Goal: Transaction & Acquisition: Purchase product/service

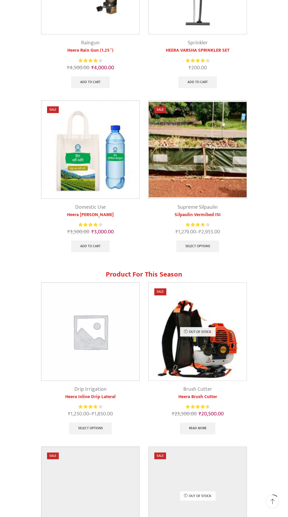
scroll to position [284, 0]
click at [100, 198] on img at bounding box center [90, 149] width 98 height 98
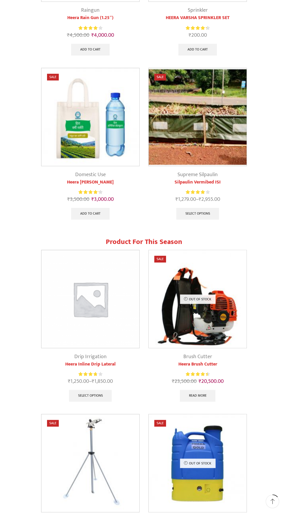
scroll to position [320, 0]
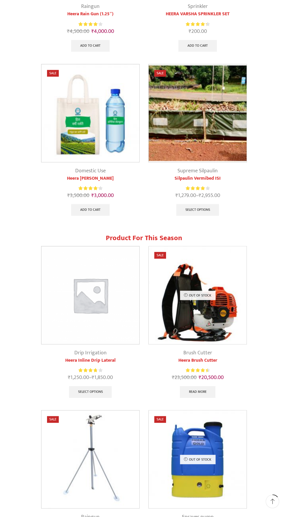
click at [225, 162] on img at bounding box center [198, 113] width 98 height 98
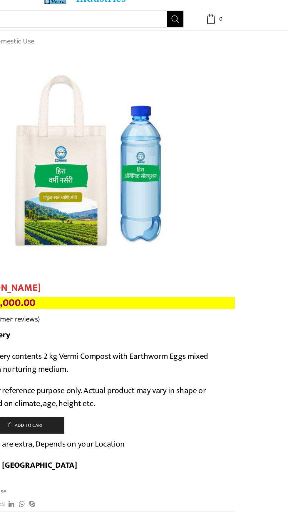
scroll to position [4, 0]
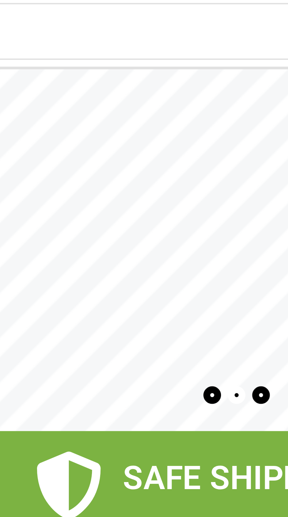
click at [151, 86] on span at bounding box center [144, 85] width 288 height 78
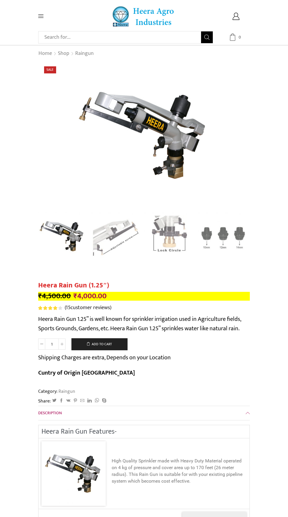
click at [248, 35] on link "0 Cart ₹ 0.00" at bounding box center [236, 36] width 28 height 7
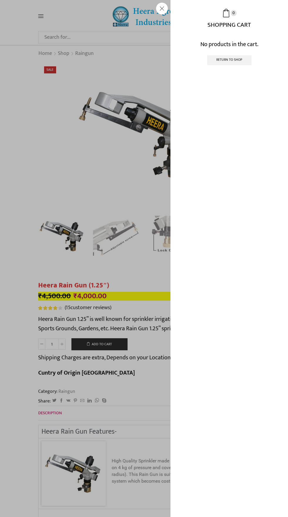
click at [222, 41] on div "0 Cart ₹ 0.00 0 0 Shopping Cart No products in the cart. Return To Shop" at bounding box center [236, 36] width 28 height 7
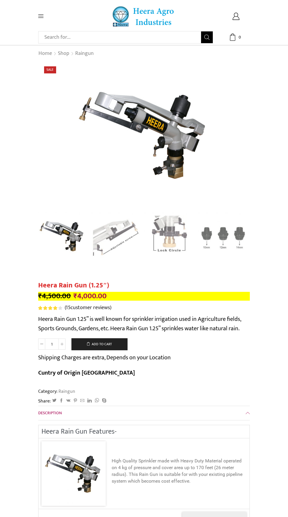
click at [155, 333] on p "Heera Rain Gun 1.25” is well known for sprinkler irrigation used in Agriculture…" at bounding box center [144, 324] width 212 height 19
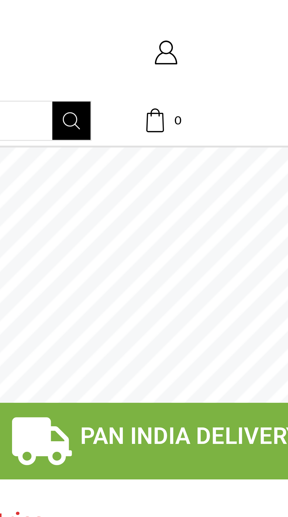
click at [261, 109] on span at bounding box center [144, 85] width 288 height 78
